Goal: Navigation & Orientation: Understand site structure

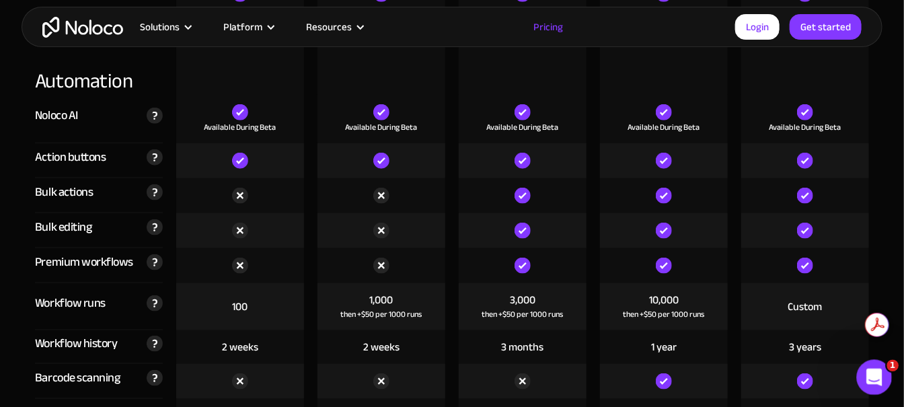
click at [887, 368] on div "Open Intercom Messenger" at bounding box center [872, 375] width 44 height 44
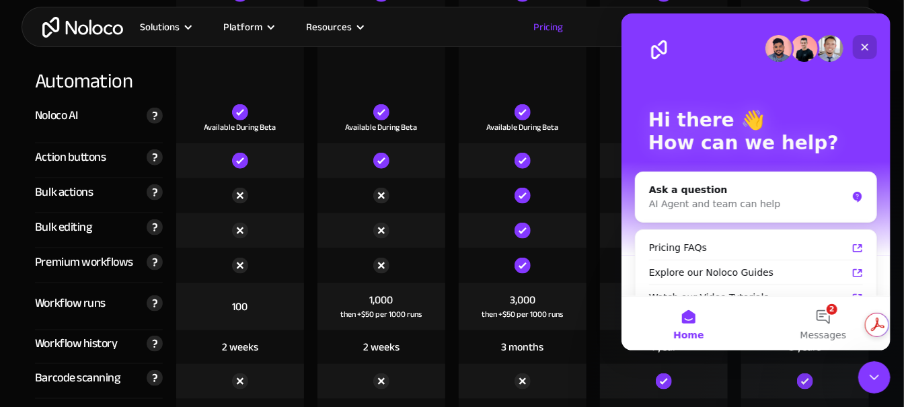
click at [872, 42] on div "Close" at bounding box center [864, 47] width 24 height 24
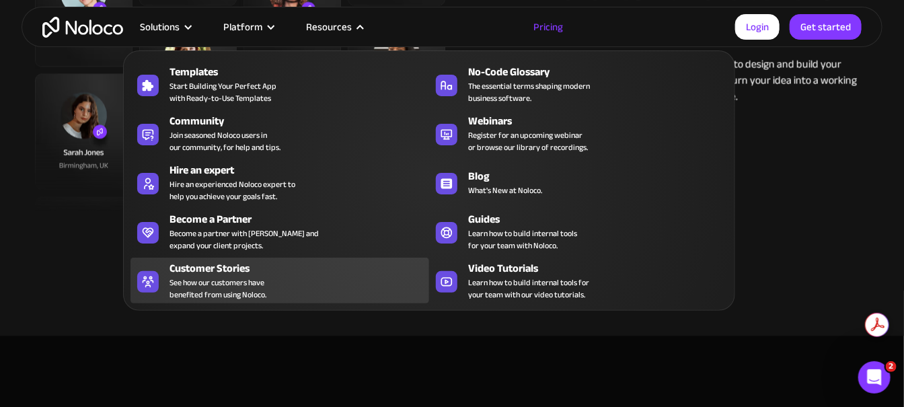
click at [227, 278] on span "See how our customers have benefited from using Noloco." at bounding box center [217, 288] width 97 height 24
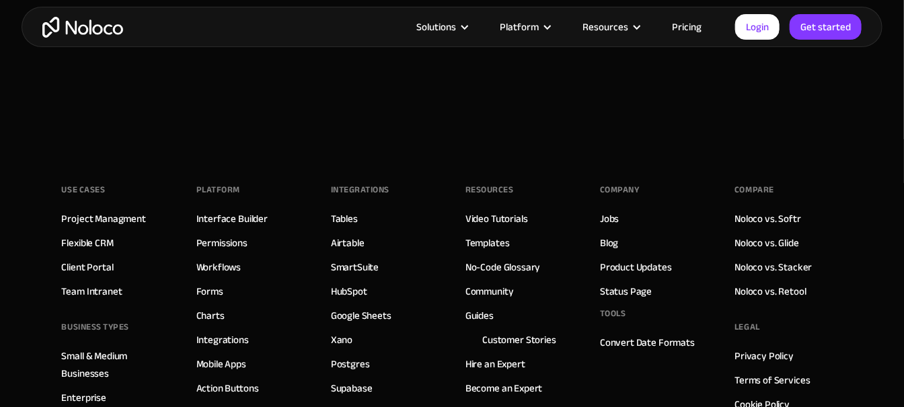
scroll to position [4331, 0]
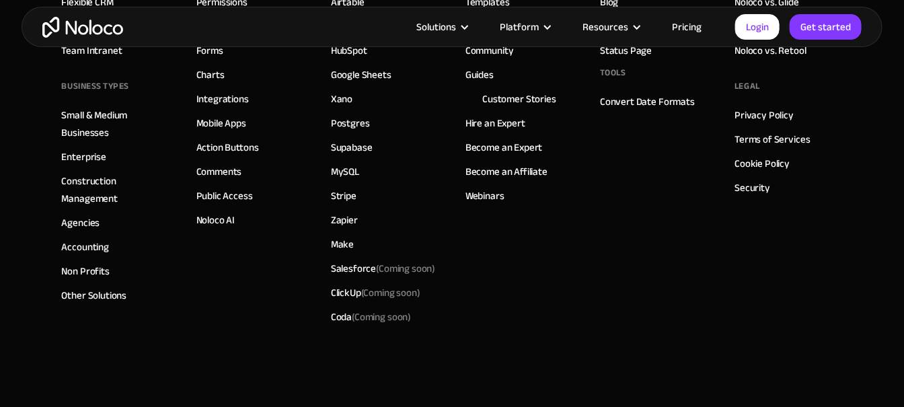
click at [79, 30] on img "home" at bounding box center [82, 27] width 81 height 21
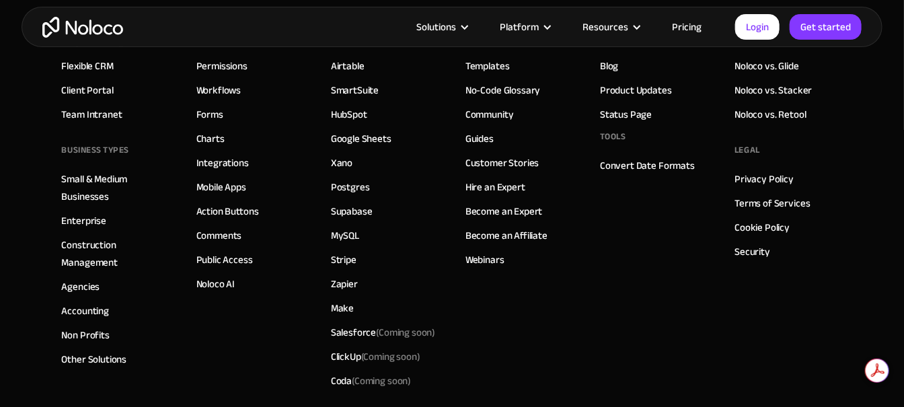
scroll to position [8007, 0]
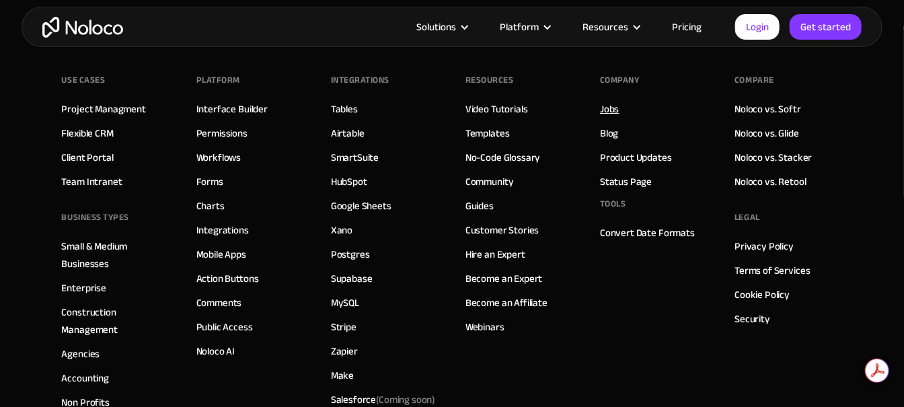
click at [605, 109] on link "Jobs" at bounding box center [609, 108] width 19 height 17
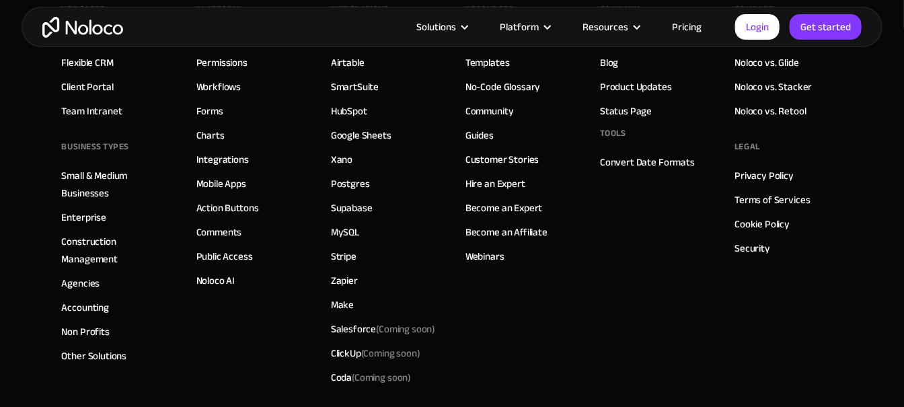
scroll to position [1614, 0]
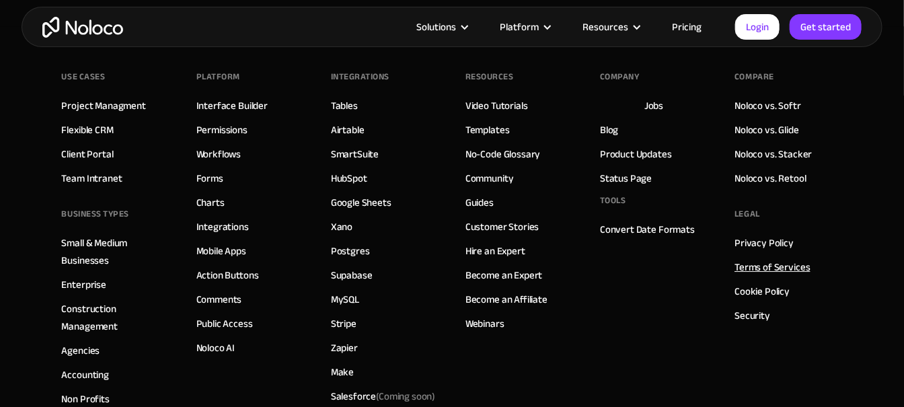
click at [785, 262] on link "Terms of Services" at bounding box center [771, 266] width 75 height 17
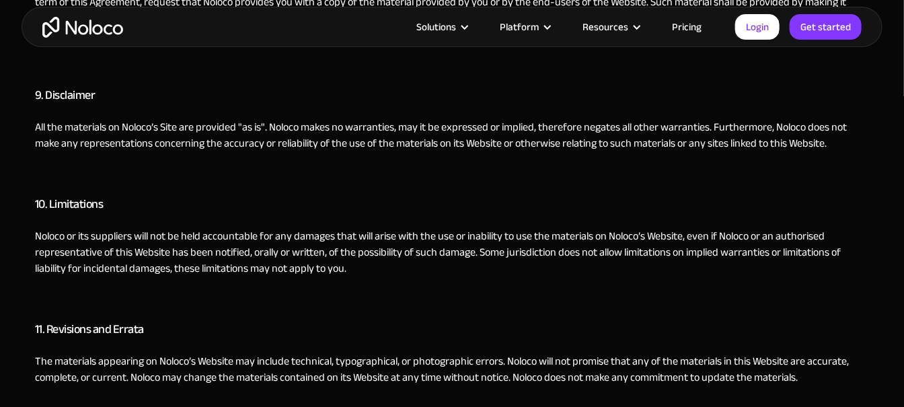
scroll to position [2571, 0]
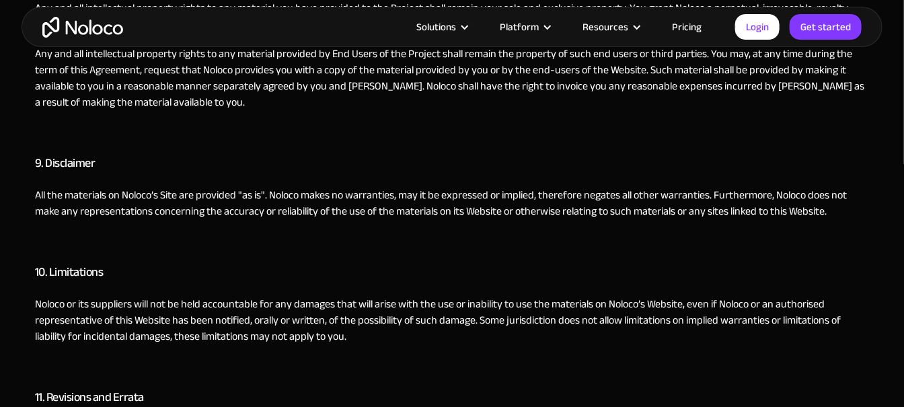
click at [92, 26] on img "home" at bounding box center [82, 27] width 81 height 21
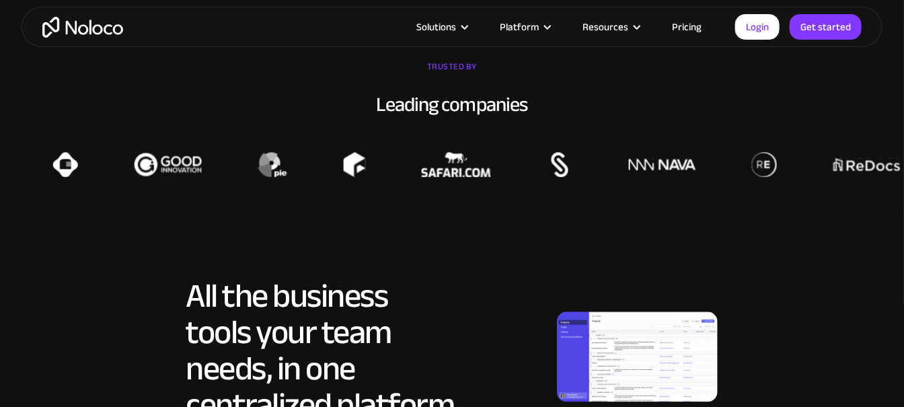
scroll to position [1143, 0]
